Goal: Information Seeking & Learning: Find specific page/section

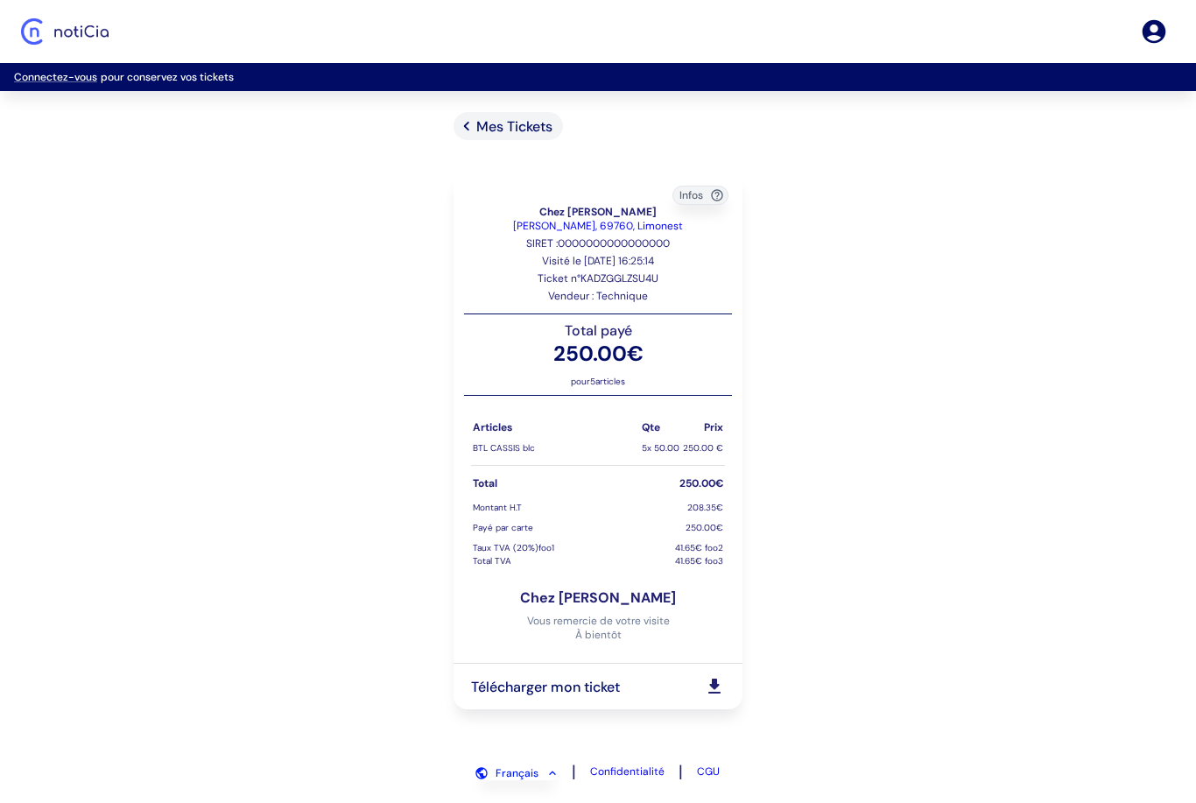
click at [803, 403] on div "Mes Tickets Infos Chez [PERSON_NAME] [PERSON_NAME], 69760, Limonest SIRET : 000…" at bounding box center [598, 429] width 1196 height 635
click at [534, 107] on div "Connectez-vous pour conservez vos tickets Mes Tickets Infos Chez Eric Chez Eric…" at bounding box center [598, 401] width 1196 height 803
click at [513, 137] on div "Mes Tickets" at bounding box center [507, 126] width 109 height 28
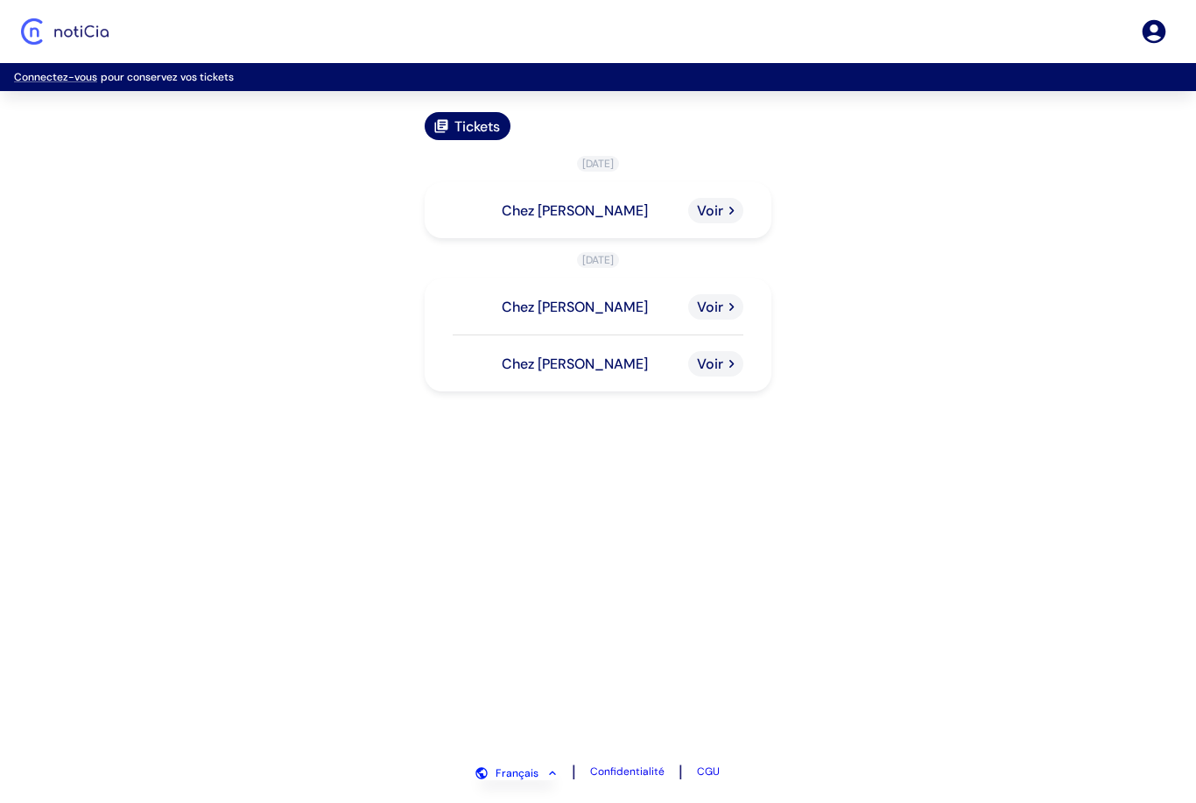
click at [719, 213] on span "Voir" at bounding box center [710, 210] width 26 height 18
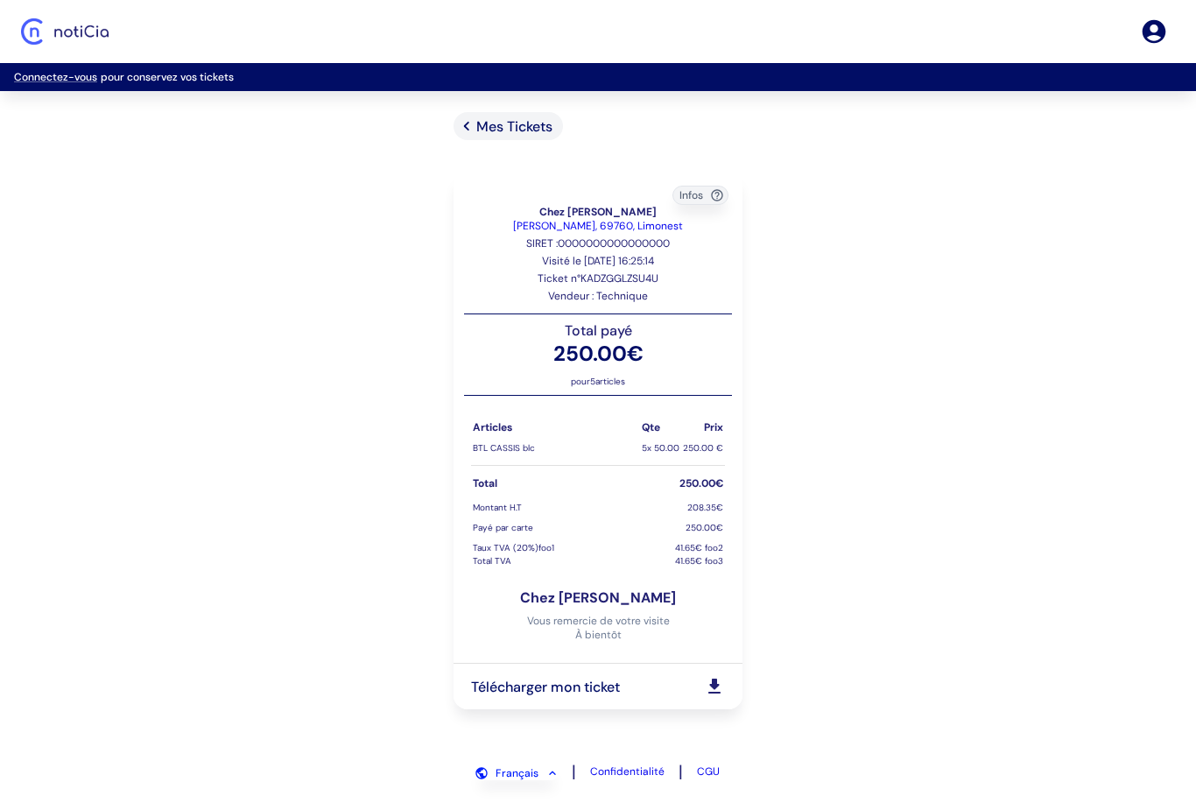
click at [537, 135] on span "Mes Tickets" at bounding box center [514, 126] width 76 height 18
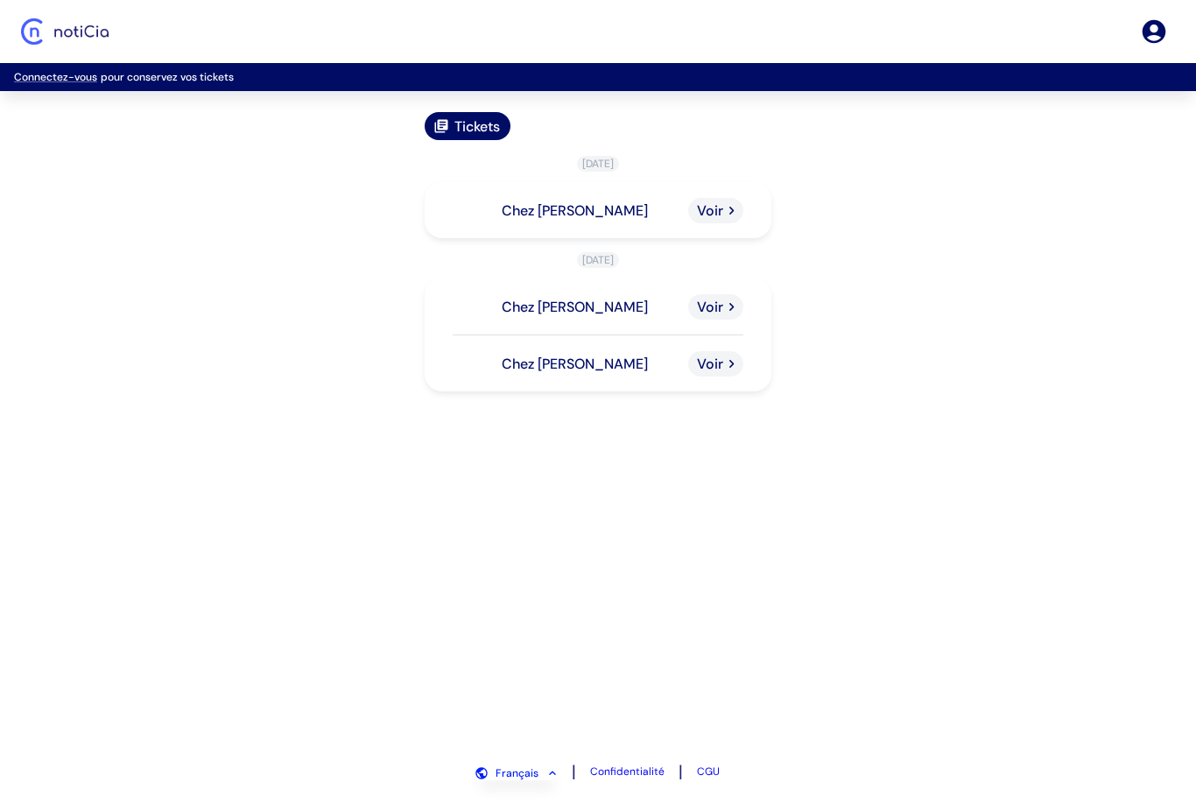
click at [628, 199] on div "Chez [PERSON_NAME]" at bounding box center [598, 210] width 347 height 56
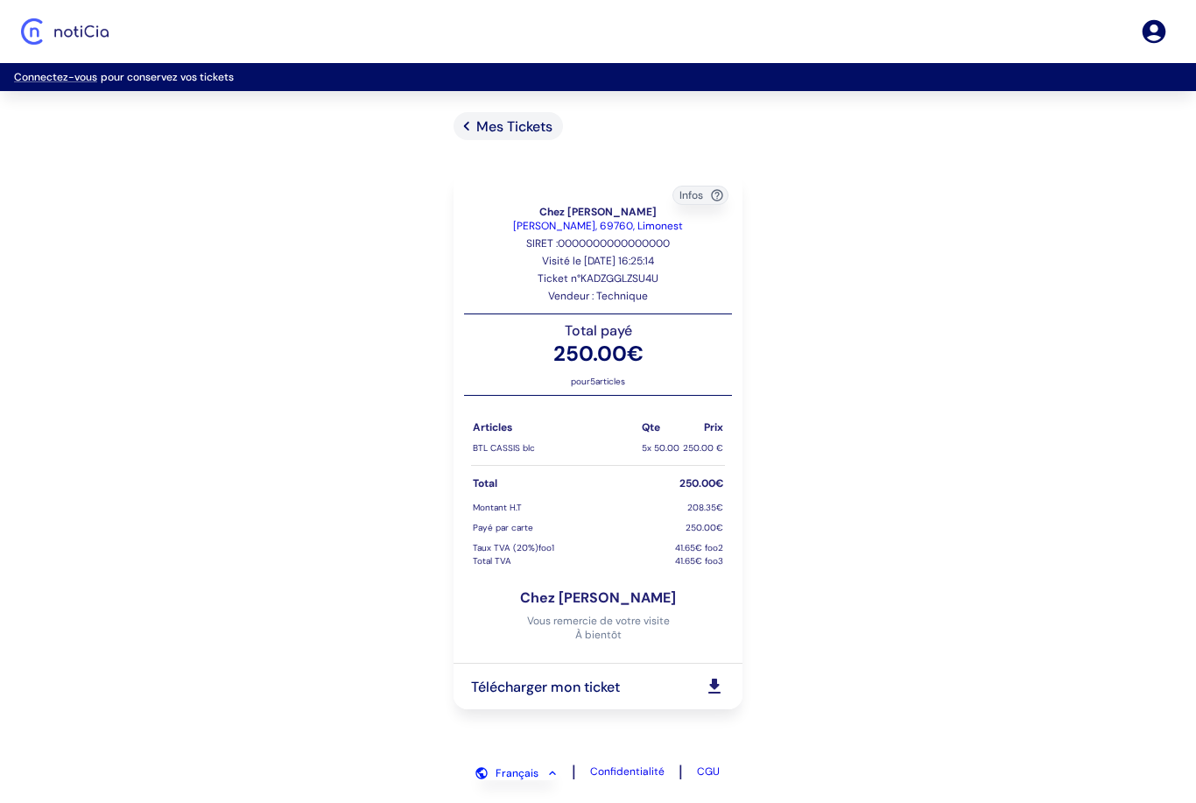
click at [528, 125] on span "Mes Tickets" at bounding box center [514, 126] width 76 height 18
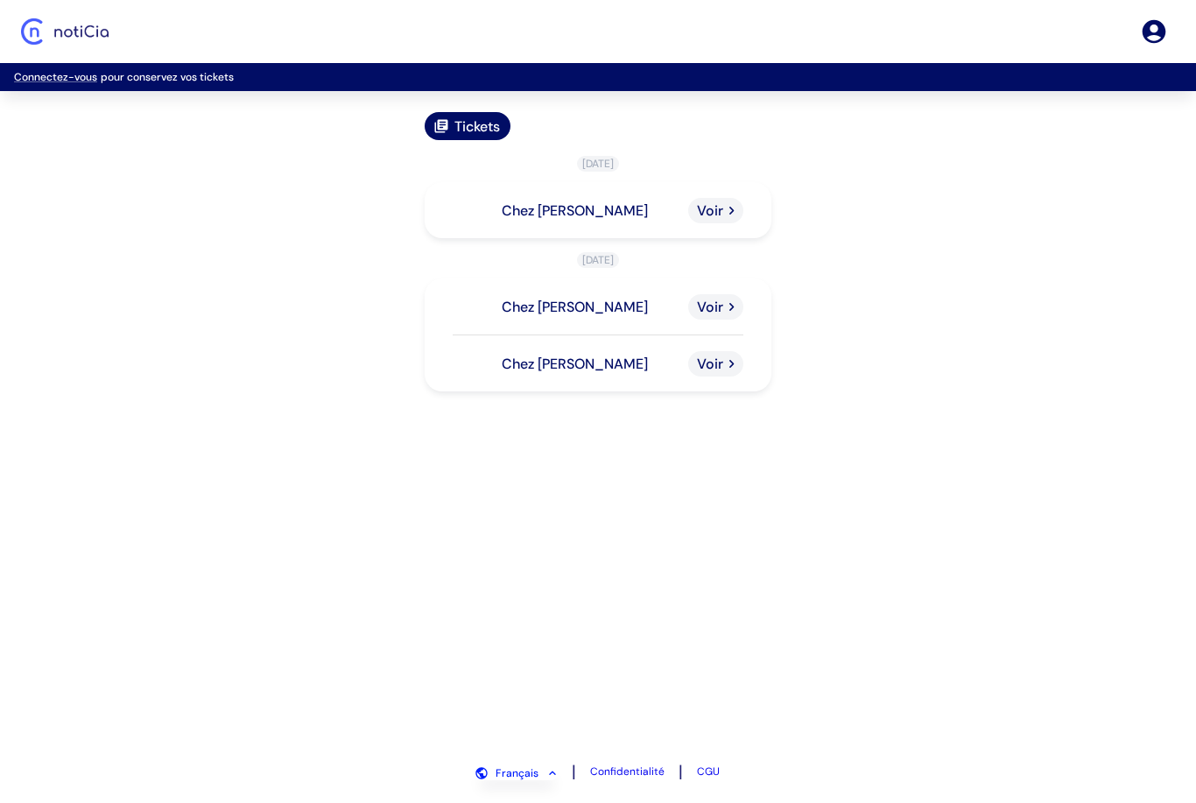
click at [709, 216] on span "Voir" at bounding box center [710, 210] width 26 height 18
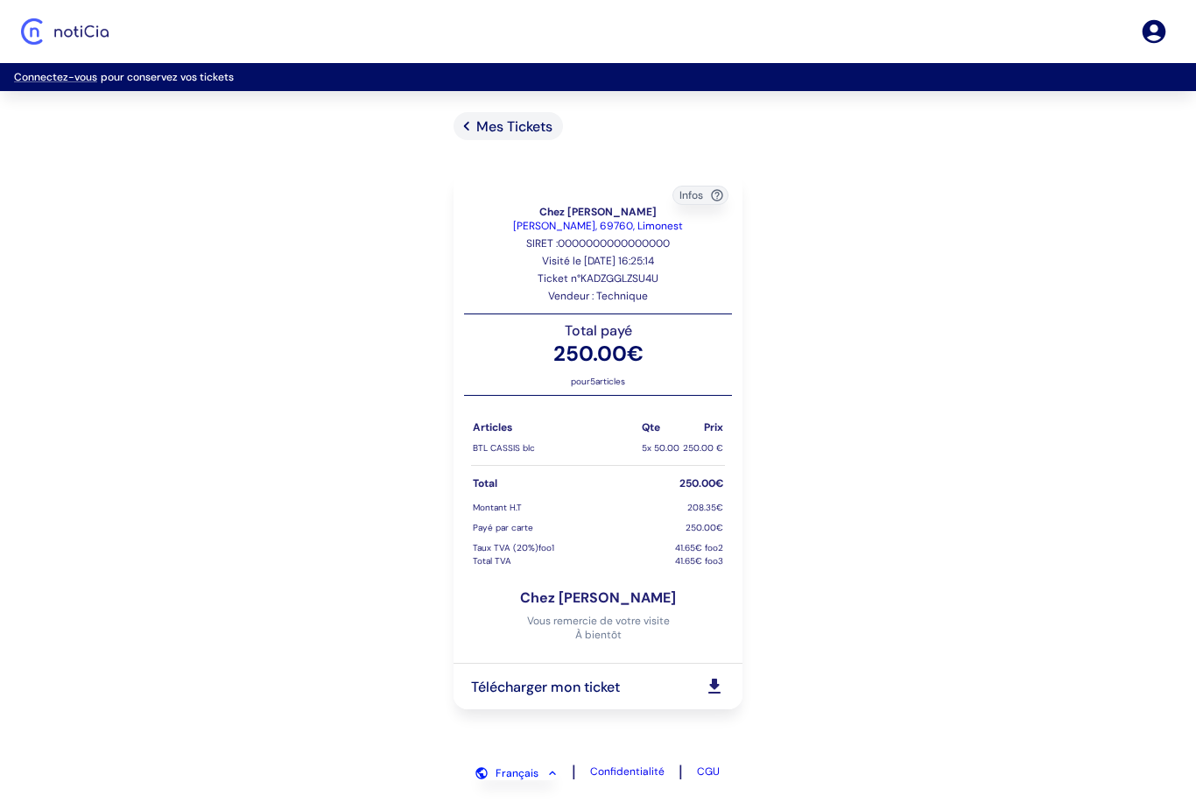
click at [530, 129] on span "Mes Tickets" at bounding box center [514, 126] width 76 height 18
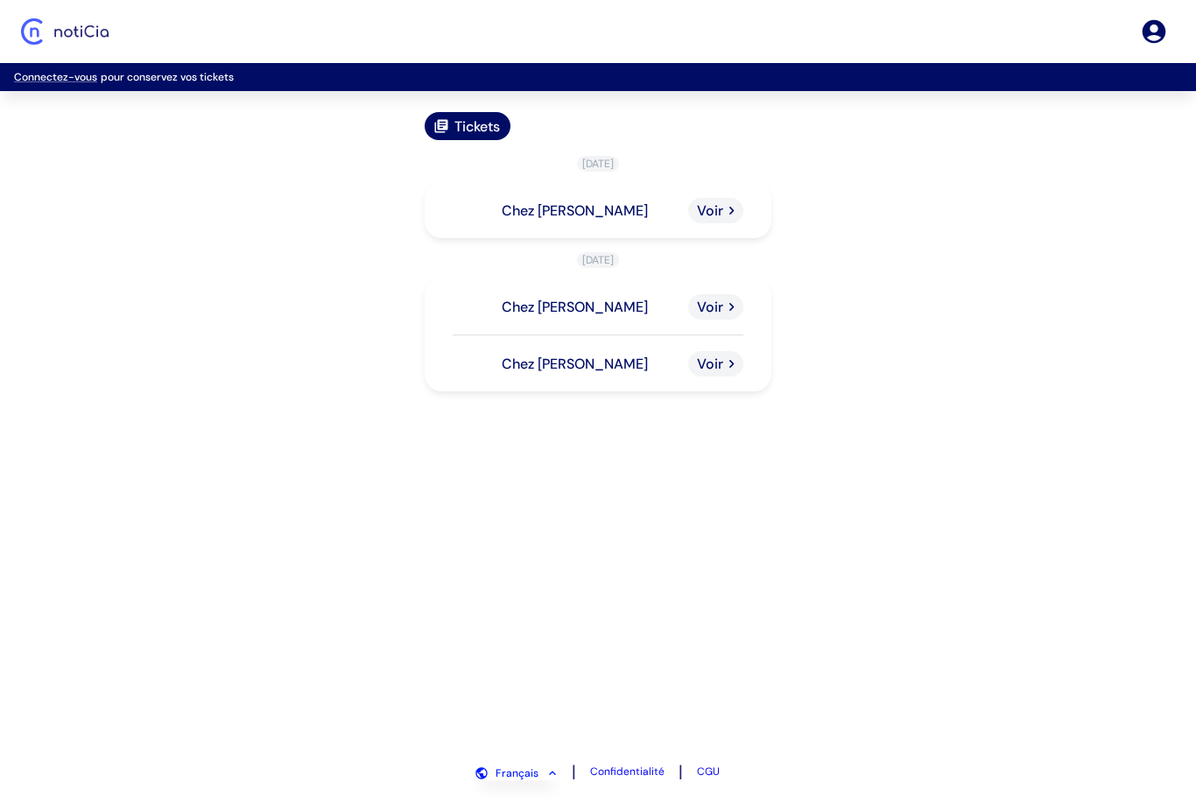
click at [460, 129] on span "Tickets" at bounding box center [477, 126] width 46 height 18
click at [722, 205] on span "Voir" at bounding box center [710, 210] width 26 height 18
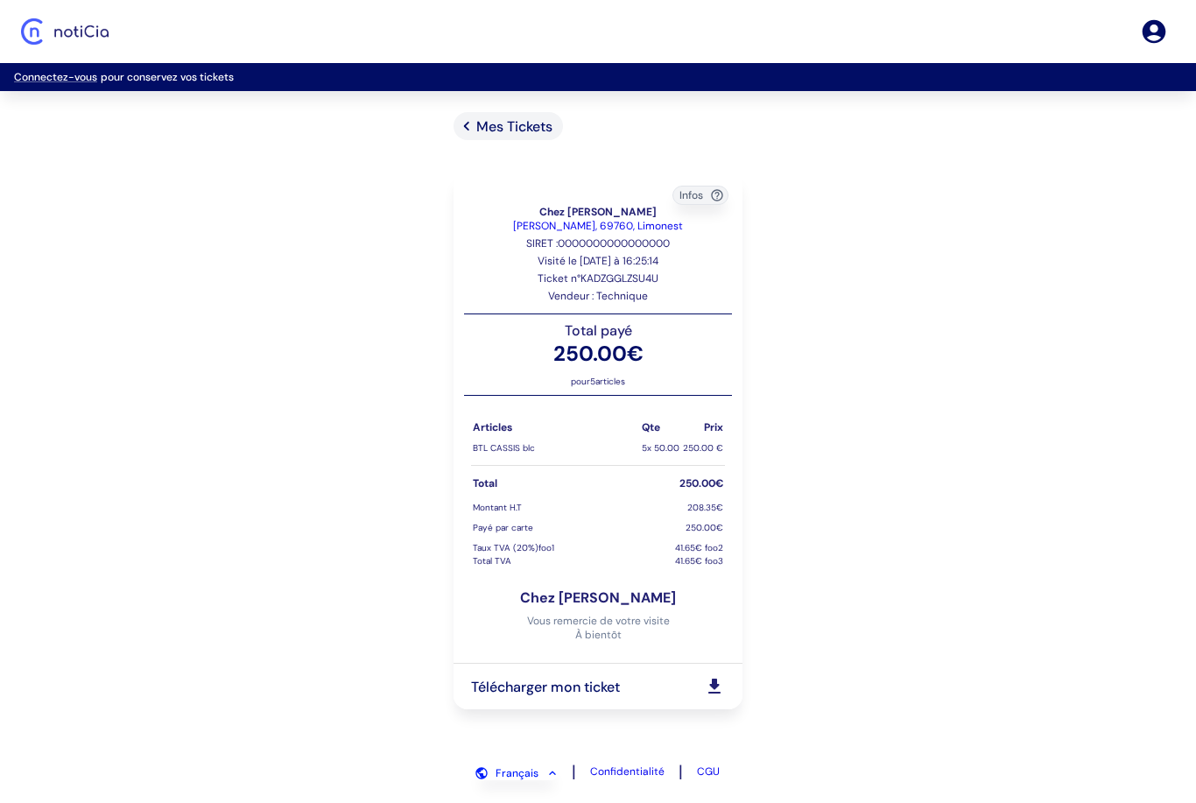
click at [479, 120] on span "Mes Tickets" at bounding box center [514, 126] width 76 height 18
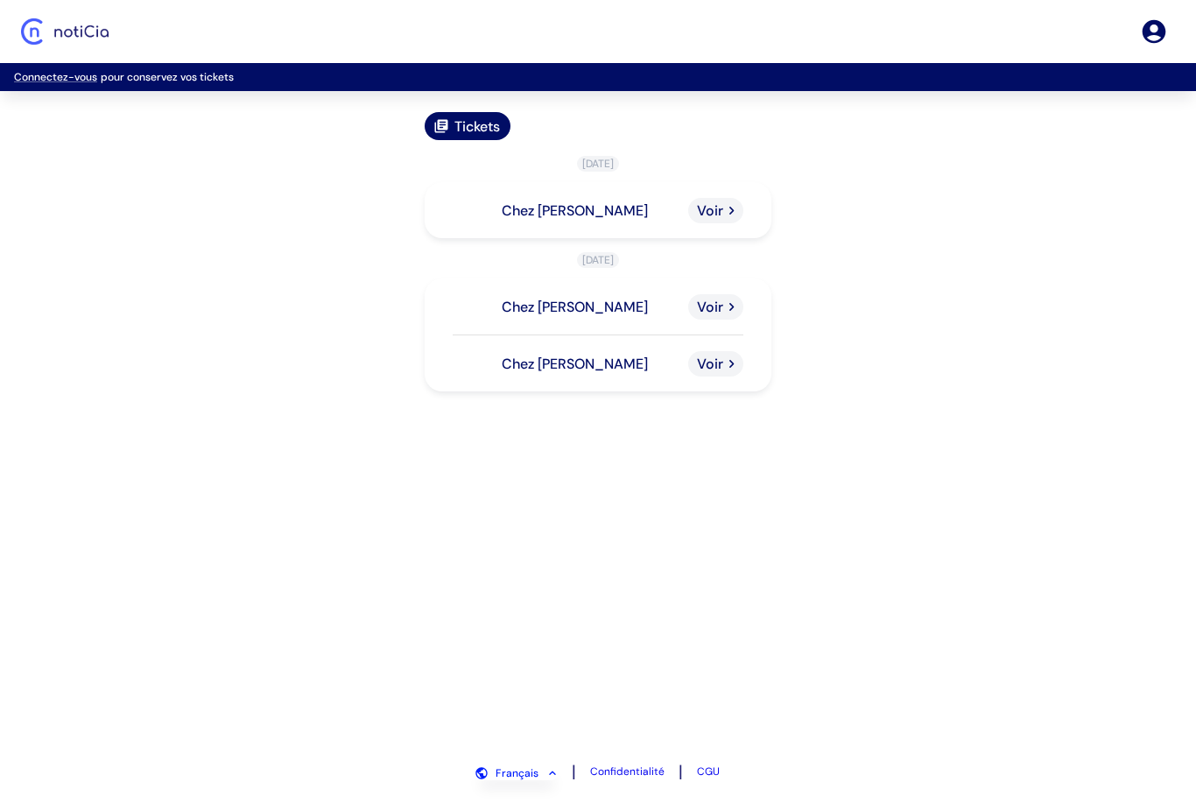
click at [726, 312] on icon at bounding box center [731, 306] width 17 height 17
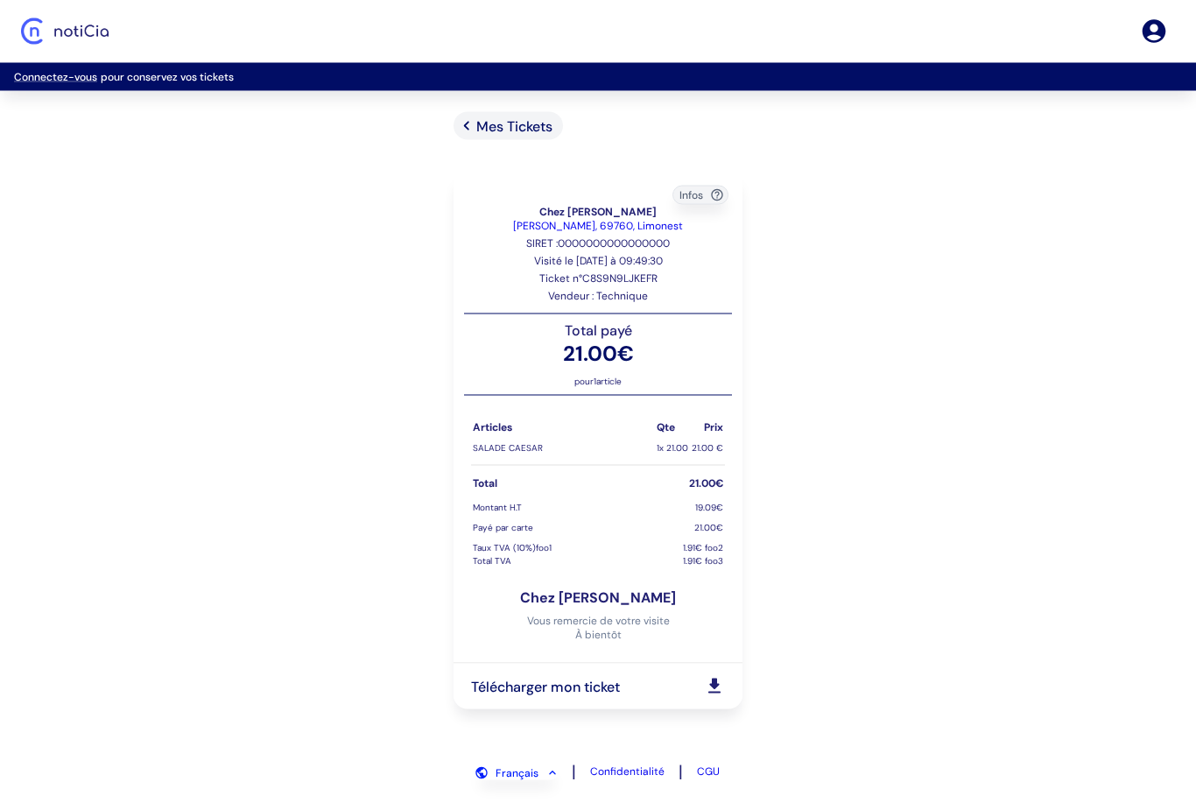
scroll to position [13, 0]
click at [485, 112] on div "Mes Tickets" at bounding box center [507, 126] width 109 height 28
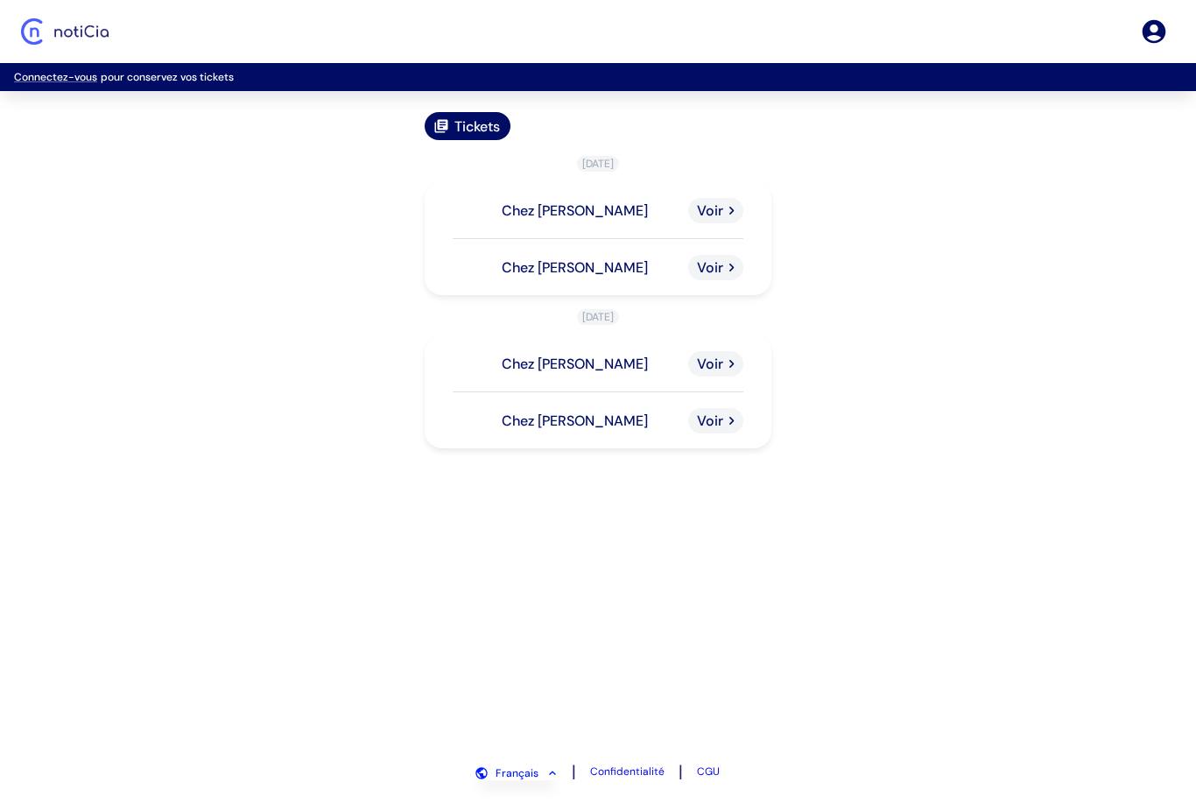
click at [529, 201] on p "Chez Eric" at bounding box center [575, 210] width 146 height 18
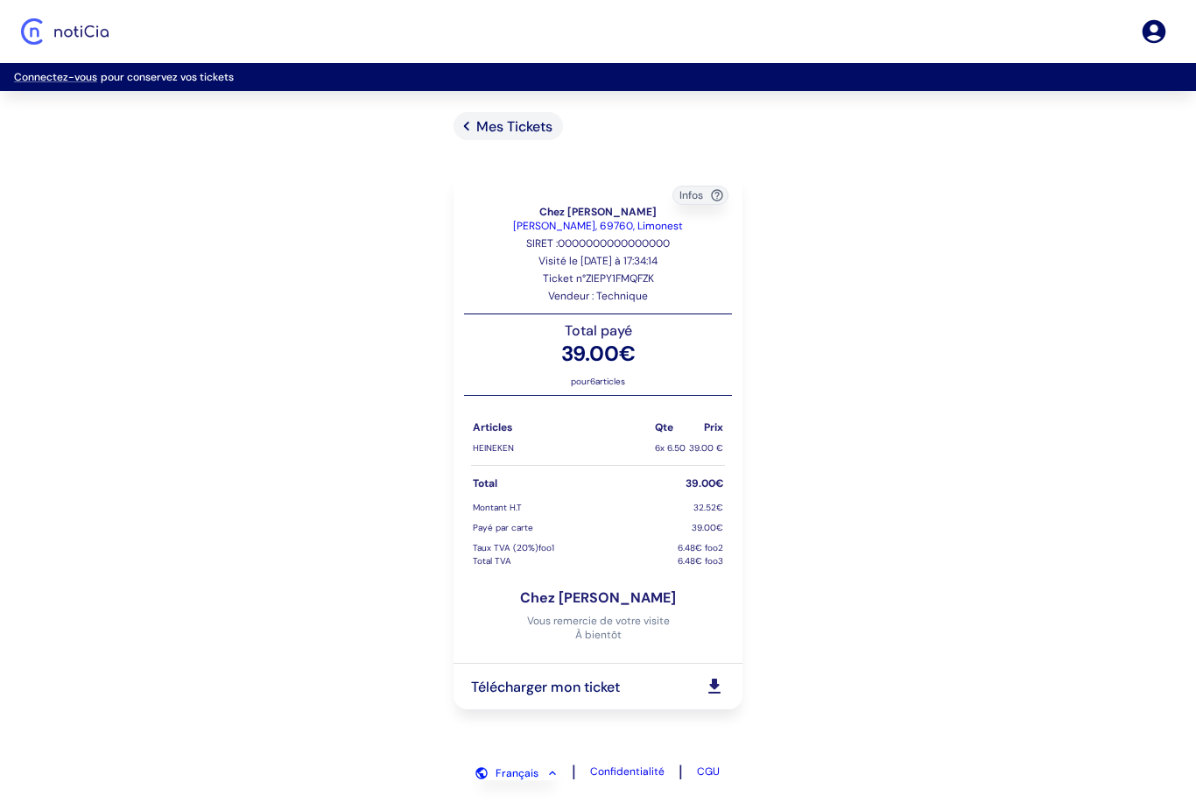
scroll to position [32, 0]
